Goal: Task Accomplishment & Management: Use online tool/utility

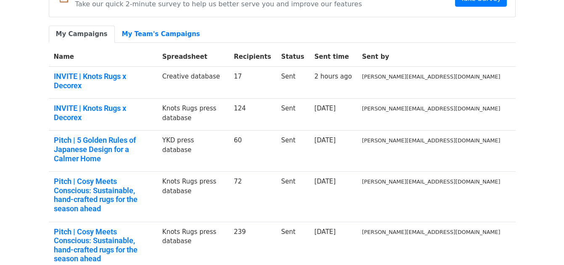
scroll to position [80, 0]
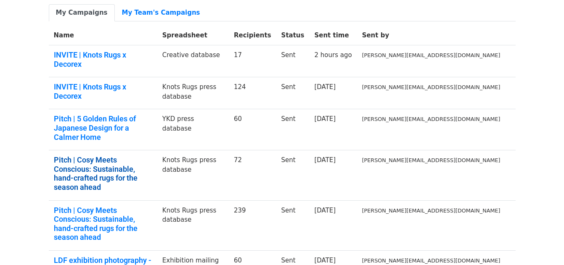
click at [152, 156] on link "Pitch | Cosy Meets Conscious: Sustainable, hand-crafted rugs for the season ahe…" at bounding box center [103, 174] width 98 height 36
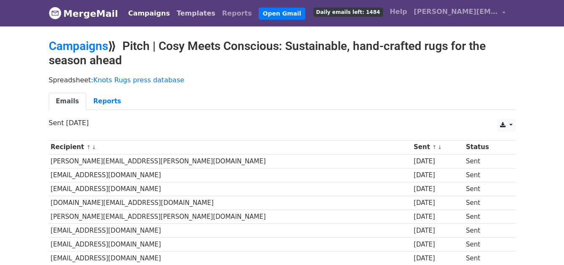
click at [175, 13] on link "Templates" at bounding box center [195, 13] width 45 height 17
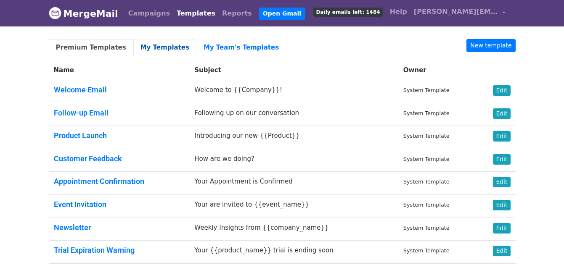
click at [150, 49] on link "My Templates" at bounding box center [164, 47] width 63 height 17
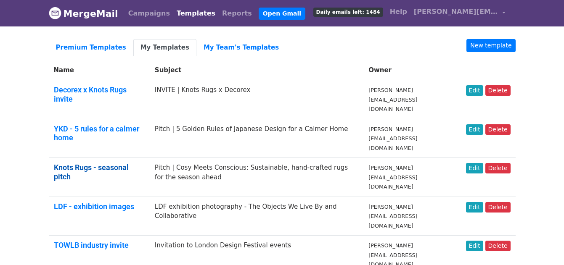
click at [118, 163] on link "Knots Rugs - seasonal pitch" at bounding box center [91, 172] width 75 height 18
